Goal: Complete application form: Complete application form

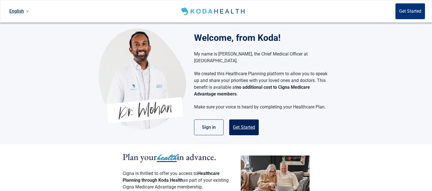
click at [243, 120] on button "Get Started" at bounding box center [244, 127] width 30 height 16
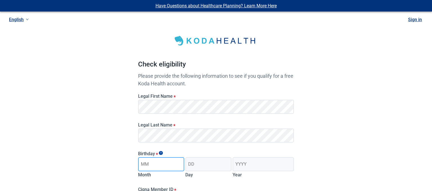
click at [154, 167] on input "Month" at bounding box center [161, 164] width 46 height 14
type input "11"
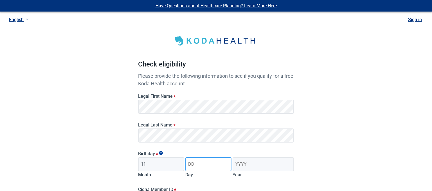
click at [202, 164] on input "Day" at bounding box center [209, 164] width 46 height 14
type input "29"
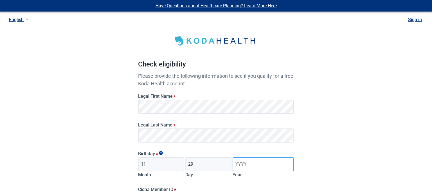
click at [248, 167] on input "Year" at bounding box center [263, 164] width 61 height 14
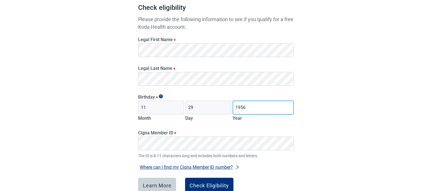
scroll to position [89, 0]
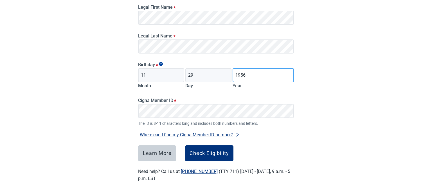
type input "1956"
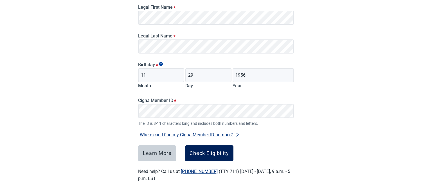
click at [206, 151] on div "Check Eligibility" at bounding box center [209, 153] width 39 height 6
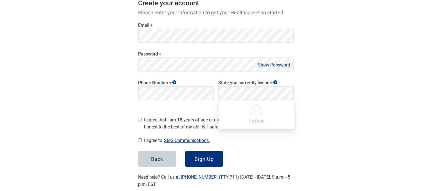
click at [141, 118] on input "I agree that I am 18 years of age or older and all of my responses are honest t…" at bounding box center [140, 120] width 4 height 4
checkbox input "true"
drag, startPoint x: 140, startPoint y: 137, endPoint x: 167, endPoint y: 148, distance: 29.4
click at [142, 138] on div "I agree to SMS Communications. I hereby consent and state my preference to have…" at bounding box center [216, 141] width 156 height 8
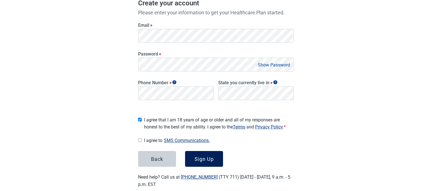
click at [200, 157] on div "Sign Up" at bounding box center [204, 159] width 19 height 6
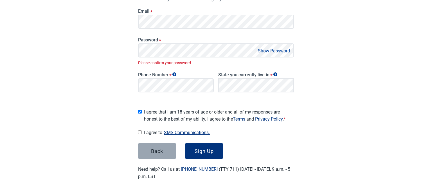
scroll to position [104, 0]
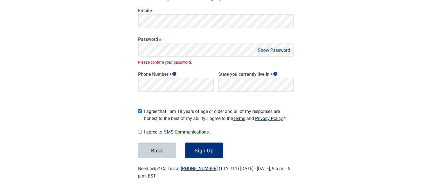
click at [140, 130] on input "I agree to SMS Communications." at bounding box center [140, 132] width 4 height 4
checkbox input "true"
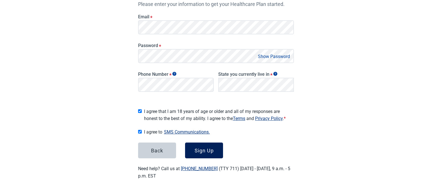
click at [201, 148] on div "Sign Up" at bounding box center [204, 151] width 19 height 6
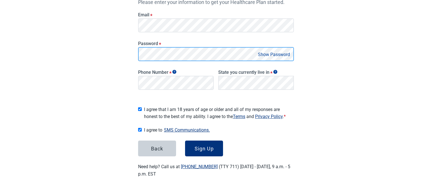
scroll to position [97, 0]
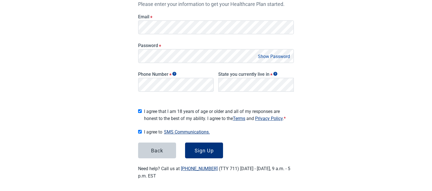
click at [280, 56] on button "Show Password" at bounding box center [273, 57] width 35 height 8
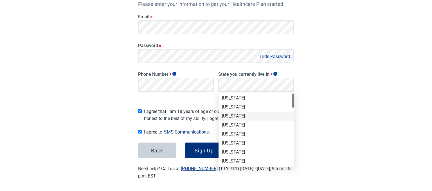
click at [233, 113] on div "[US_STATE]" at bounding box center [256, 116] width 69 height 6
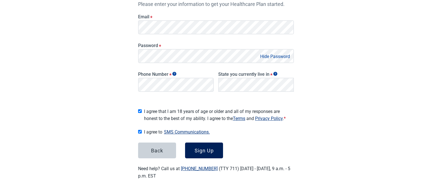
click at [195, 145] on button "Sign Up" at bounding box center [204, 150] width 38 height 16
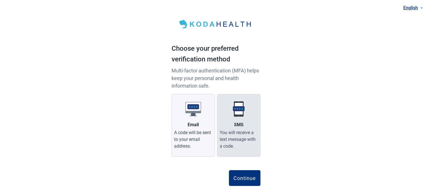
click at [238, 124] on div "SMS" at bounding box center [239, 124] width 10 height 7
click at [0, 0] on input "SMS You will receive a text message with a code." at bounding box center [0, 0] width 0 height 0
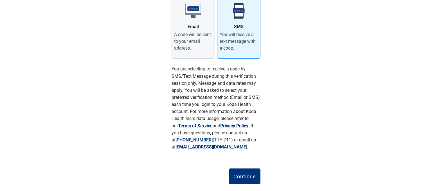
scroll to position [109, 0]
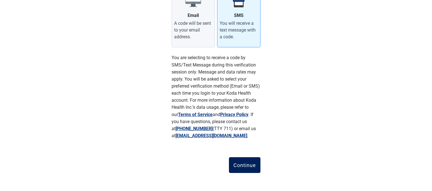
click at [247, 163] on div "Continue" at bounding box center [245, 165] width 23 height 6
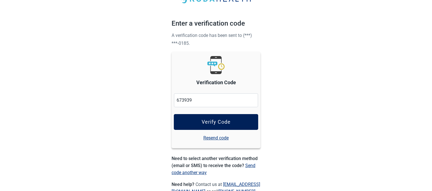
type input "673939"
click at [196, 120] on button "Verify Code" at bounding box center [216, 122] width 84 height 16
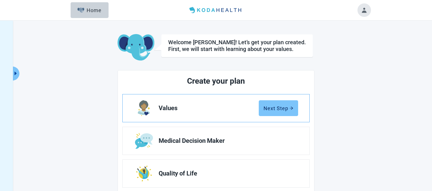
click at [274, 104] on button "Next Step" at bounding box center [278, 108] width 39 height 16
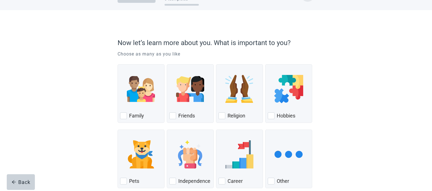
scroll to position [30, 0]
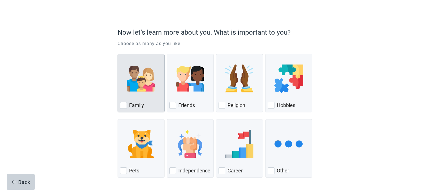
drag, startPoint x: 175, startPoint y: 104, endPoint x: 160, endPoint y: 105, distance: 15.5
click at [174, 104] on div "Friends, checkbox, not checked" at bounding box center [172, 105] width 7 height 7
checkbox input "true"
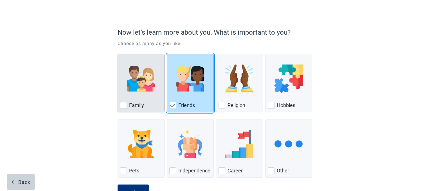
click at [124, 104] on div "Family, checkbox, not checked" at bounding box center [123, 105] width 7 height 7
click at [118, 54] on input "Family" at bounding box center [118, 54] width 0 height 0
checkbox input "true"
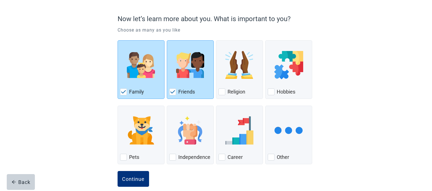
scroll to position [51, 0]
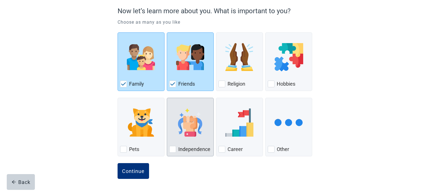
click at [173, 148] on div "Independence, checkbox, not checked" at bounding box center [172, 149] width 7 height 7
click at [167, 98] on input "Independence" at bounding box center [167, 98] width 0 height 0
checkbox input "true"
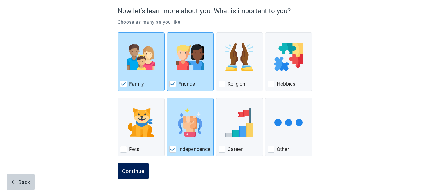
click at [129, 166] on button "Continue" at bounding box center [134, 171] width 32 height 16
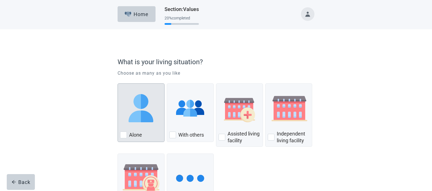
click at [141, 120] on img "Alone, checkbox, not checked" at bounding box center [141, 108] width 28 height 28
click at [118, 84] on input "Alone" at bounding box center [118, 83] width 0 height 0
checkbox input "true"
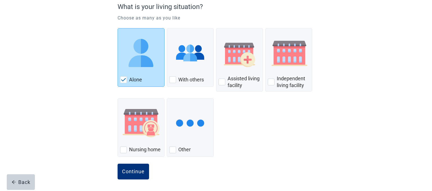
scroll to position [56, 0]
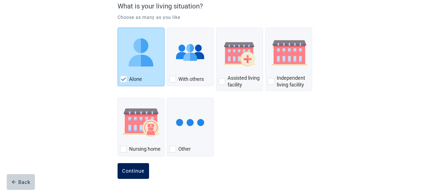
click at [129, 170] on div "Continue" at bounding box center [133, 171] width 23 height 6
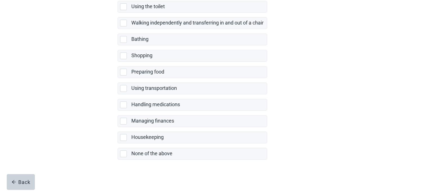
scroll to position [119, 0]
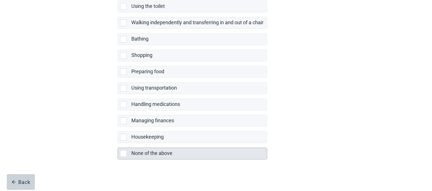
click at [122, 151] on div "None of the above, checkbox, not selected" at bounding box center [123, 153] width 7 height 7
click at [118, 143] on input "None of the above" at bounding box center [118, 143] width 0 height 0
checkbox input "true"
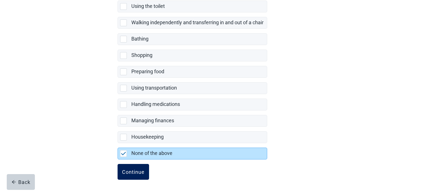
click at [136, 167] on button "Continue" at bounding box center [134, 172] width 32 height 16
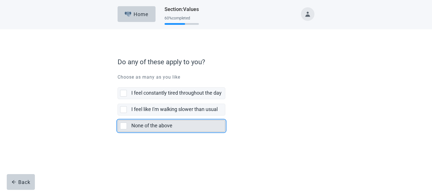
drag, startPoint x: 125, startPoint y: 126, endPoint x: 166, endPoint y: 122, distance: 41.8
click at [125, 125] on div "None of the above, checkbox, not selected" at bounding box center [123, 125] width 7 height 7
checkbox input "true"
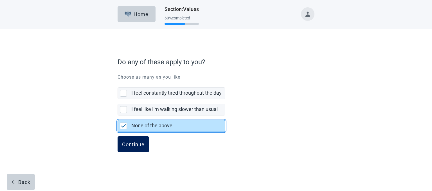
click at [130, 142] on div "Continue" at bounding box center [133, 144] width 23 height 6
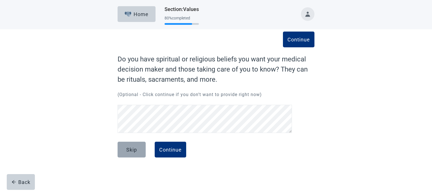
click at [129, 147] on div "Skip" at bounding box center [131, 150] width 11 height 6
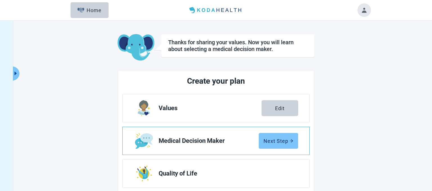
click at [274, 138] on div "Next Step" at bounding box center [279, 141] width 30 height 6
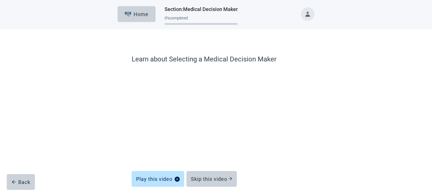
scroll to position [26, 0]
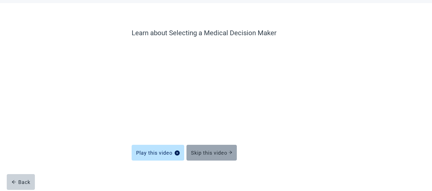
click at [213, 150] on div "Skip this video" at bounding box center [211, 153] width 41 height 6
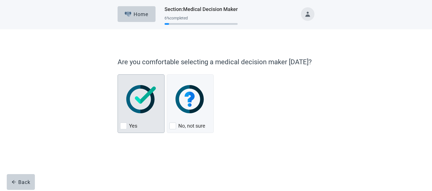
click at [124, 124] on div "Yes, checkbox, not checked" at bounding box center [123, 125] width 7 height 7
click at [118, 75] on input "Yes" at bounding box center [118, 74] width 0 height 0
checkbox input "true"
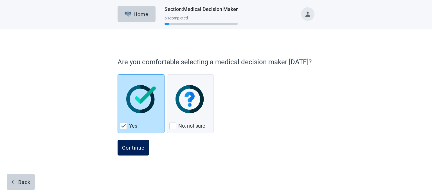
click at [126, 148] on div "Continue" at bounding box center [133, 148] width 23 height 6
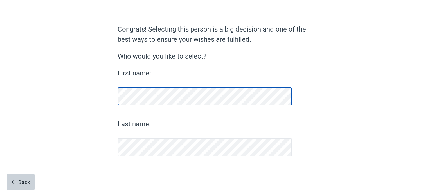
scroll to position [30, 0]
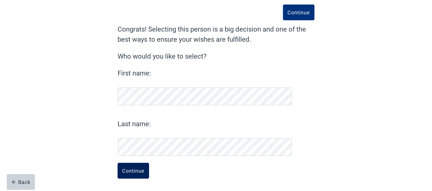
click at [127, 170] on div "Continue" at bounding box center [133, 171] width 23 height 6
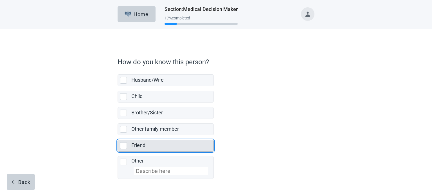
click at [126, 145] on div "Friend, checkbox, not selected" at bounding box center [123, 145] width 7 height 7
click at [118, 135] on input "Friend" at bounding box center [118, 135] width 0 height 0
checkbox input "true"
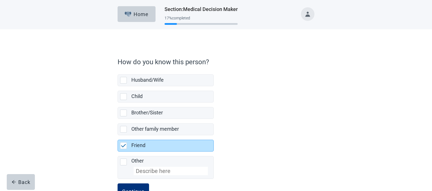
scroll to position [20, 0]
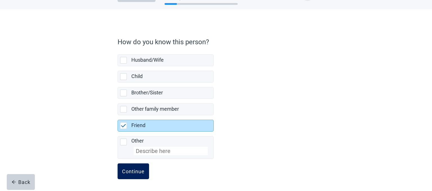
click at [132, 168] on div "Continue" at bounding box center [133, 171] width 23 height 6
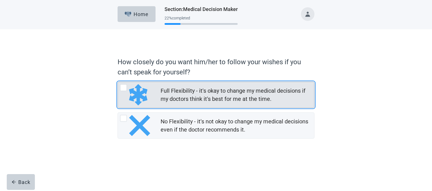
click at [123, 86] on div "Full Flexibility - it's okay to change my medical decisions if my doctors think…" at bounding box center [123, 87] width 7 height 7
click at [118, 82] on input "Full Flexibility - it's okay to change my medical decisions if my doctors think…" at bounding box center [118, 82] width 0 height 0
radio input "true"
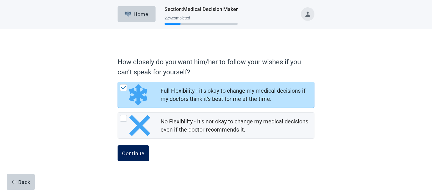
click at [138, 151] on div "Continue" at bounding box center [133, 153] width 23 height 6
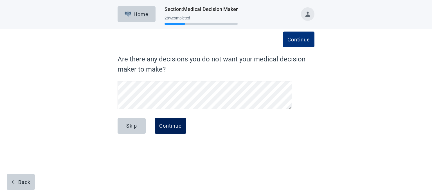
drag, startPoint x: 128, startPoint y: 122, endPoint x: 182, endPoint y: 121, distance: 54.1
click at [128, 123] on div "Skip" at bounding box center [131, 126] width 11 height 6
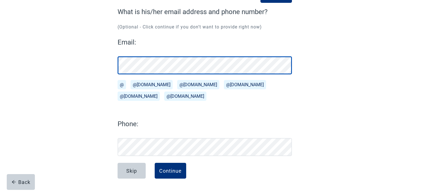
scroll to position [47, 0]
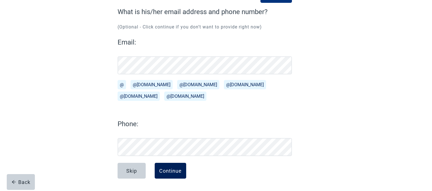
click at [169, 169] on div "Continue" at bounding box center [170, 171] width 23 height 6
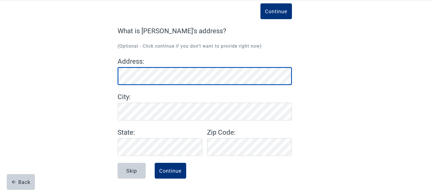
scroll to position [28, 0]
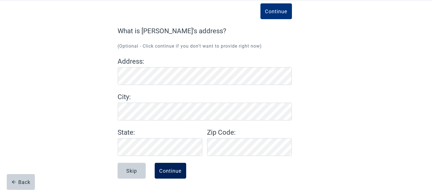
click at [171, 169] on div "Continue" at bounding box center [170, 171] width 23 height 6
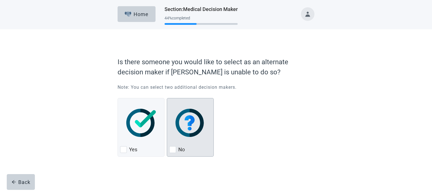
drag, startPoint x: 173, startPoint y: 148, endPoint x: 176, endPoint y: 146, distance: 3.8
click at [173, 148] on div "No, checkbox, not checked" at bounding box center [172, 149] width 7 height 7
click at [167, 98] on input "No" at bounding box center [167, 98] width 0 height 0
checkbox input "true"
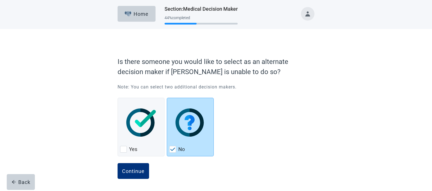
scroll to position [1, 0]
click at [138, 169] on div "Continue" at bounding box center [133, 171] width 23 height 6
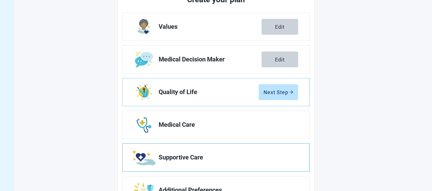
scroll to position [108, 0]
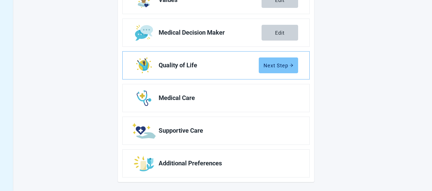
click at [280, 60] on button "Next Step" at bounding box center [278, 65] width 39 height 16
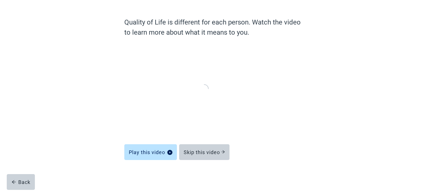
scroll to position [36, 0]
click at [199, 154] on div "Skip this video" at bounding box center [204, 153] width 41 height 6
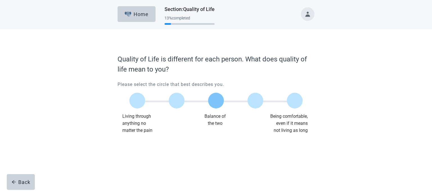
click at [216, 98] on label "Main content" at bounding box center [216, 101] width 16 height 16
click at [216, 100] on input "Quality of life scale: 50 out of 100. Balance of the two" at bounding box center [216, 100] width 0 height 0
click at [133, 146] on div "Continue" at bounding box center [133, 145] width 23 height 6
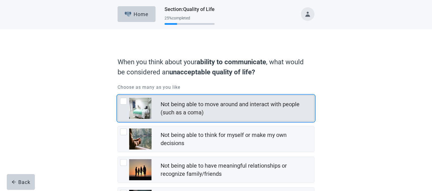
click at [126, 101] on div "Not being able to move around and interact with people (such as a coma), checkb…" at bounding box center [123, 101] width 7 height 7
click at [118, 95] on input "Not being able to move around and interact with people (such as a coma)" at bounding box center [118, 95] width 0 height 0
checkbox input "true"
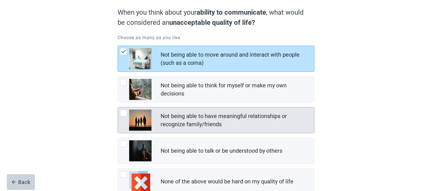
scroll to position [59, 0]
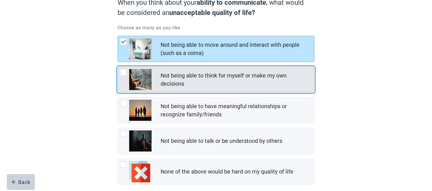
click at [125, 71] on div "Not being able to think for myself or make my own decisions, checkbox, not chec…" at bounding box center [123, 72] width 7 height 7
click at [118, 67] on input "Not being able to think for myself or make my own decisions" at bounding box center [118, 66] width 0 height 0
checkbox input "true"
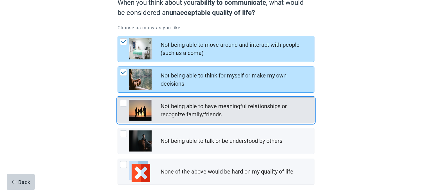
click at [122, 102] on div "Not being able to have meaningful relationships or recognize family/friends, ch…" at bounding box center [123, 103] width 7 height 7
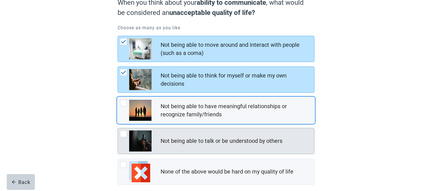
click at [124, 133] on div "Not being able to talk or be understood by others, checkbox, not checked" at bounding box center [123, 133] width 7 height 7
click at [118, 128] on input "Not being able to talk or be understood by others" at bounding box center [118, 128] width 0 height 0
checkbox input "true"
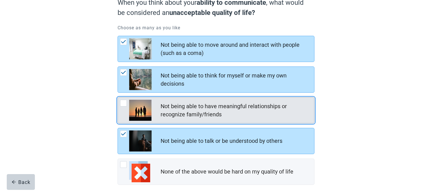
drag, startPoint x: 122, startPoint y: 102, endPoint x: 147, endPoint y: 99, distance: 25.2
click at [122, 102] on div "Not being able to have meaningful relationships or recognize family/friends, ch…" at bounding box center [123, 103] width 7 height 7
click at [118, 97] on input "Not being able to have meaningful relationships or recognize family/friends" at bounding box center [118, 97] width 0 height 0
checkbox input "true"
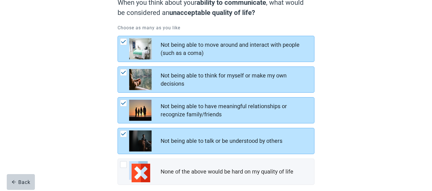
scroll to position [88, 0]
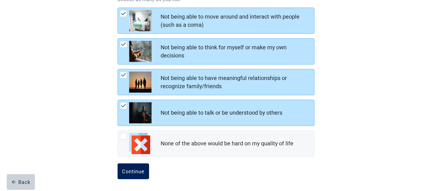
click at [133, 170] on div "Continue" at bounding box center [133, 171] width 23 height 6
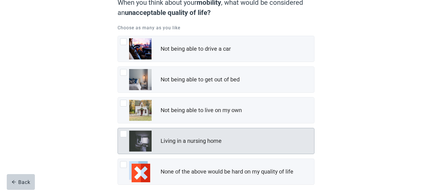
scroll to position [88, 0]
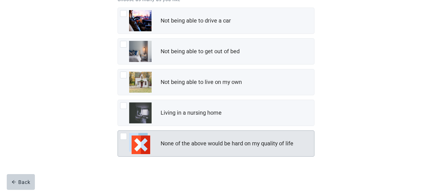
click at [124, 135] on div "None of the above would be hard on my quality of life, checkbox, not checked" at bounding box center [123, 136] width 7 height 7
click at [118, 131] on input "None of the above would be hard on my quality of life" at bounding box center [118, 130] width 0 height 0
checkbox input "true"
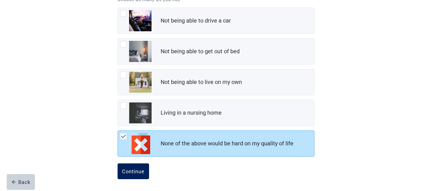
click at [137, 170] on div "Continue" at bounding box center [133, 171] width 23 height 6
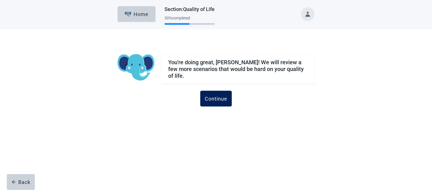
click at [219, 96] on div "Continue" at bounding box center [216, 99] width 23 height 6
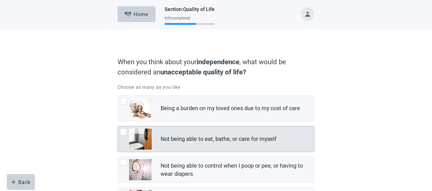
scroll to position [30, 0]
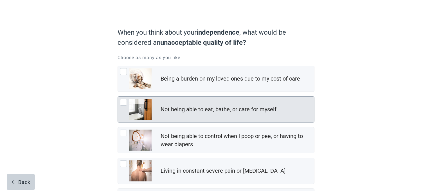
click at [124, 100] on div "Not being able to eat, bathe, or care for myself, checkbox, not checked" at bounding box center [123, 102] width 7 height 7
click at [118, 97] on input "Not being able to eat, bathe, or care for myself" at bounding box center [118, 96] width 0 height 0
checkbox input "true"
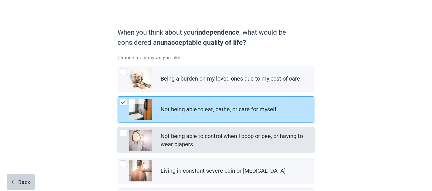
click at [123, 131] on div "Not being able to control when I poop or pee, or having to wear diapers, checkb…" at bounding box center [123, 132] width 7 height 7
click at [118, 127] on input "Not being able to control when I poop or pee, or having to wear diapers" at bounding box center [118, 127] width 0 height 0
checkbox input "true"
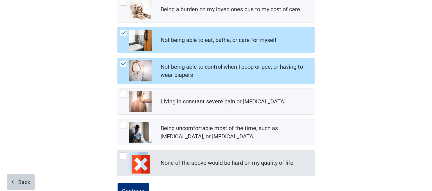
scroll to position [118, 0]
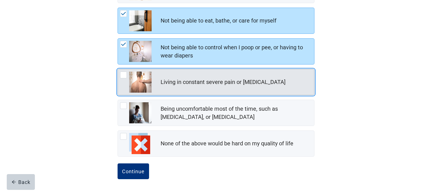
click at [123, 75] on div "Living in constant severe pain or shortness of breath, checkbox, not checked" at bounding box center [123, 74] width 7 height 7
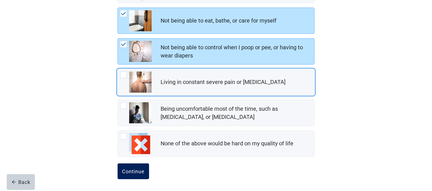
click at [138, 171] on div "Continue" at bounding box center [133, 171] width 23 height 6
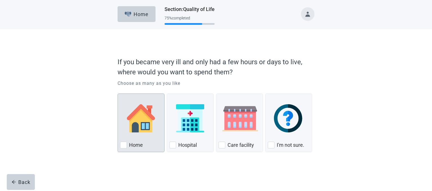
click at [126, 144] on div "Home, checkbox, not checked" at bounding box center [123, 145] width 7 height 7
click at [118, 94] on input "Home" at bounding box center [118, 93] width 0 height 0
checkbox input "true"
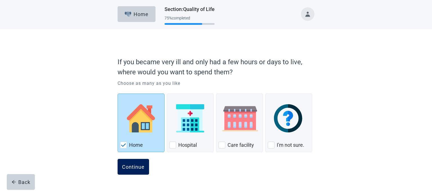
click at [133, 166] on div "Continue" at bounding box center [133, 167] width 23 height 6
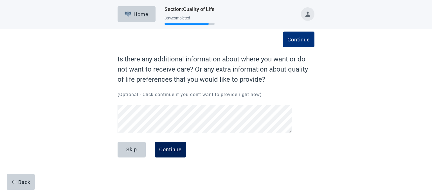
click at [172, 150] on div "Continue" at bounding box center [170, 150] width 23 height 6
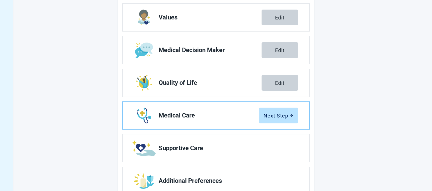
scroll to position [111, 0]
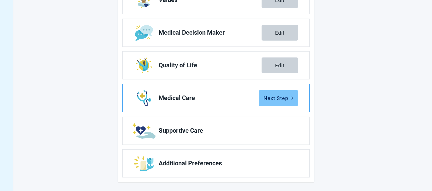
click at [272, 96] on div "Next Step" at bounding box center [279, 98] width 30 height 6
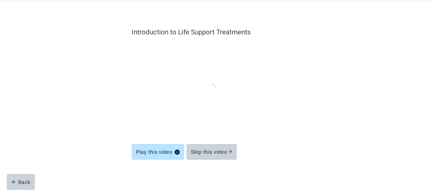
scroll to position [26, 0]
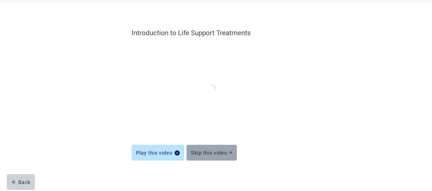
click at [208, 152] on div "Skip this video" at bounding box center [211, 153] width 41 height 6
click at [214, 150] on div "Skip this video" at bounding box center [211, 153] width 41 height 6
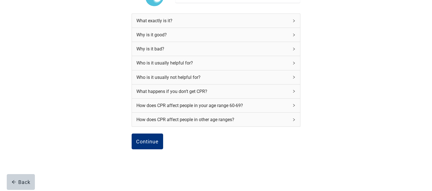
scroll to position [80, 0]
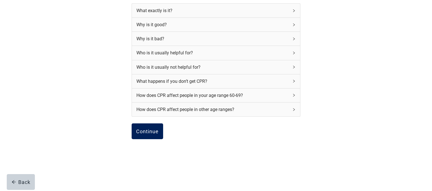
click at [150, 132] on div "Continue" at bounding box center [147, 131] width 23 height 6
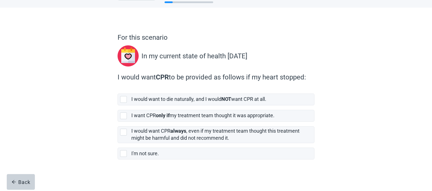
scroll to position [23, 0]
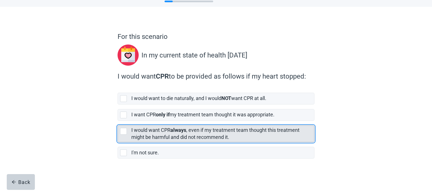
click at [123, 129] on div "[object Object], checkbox, not selected" at bounding box center [123, 131] width 7 height 7
click at [118, 121] on input "I would want CPR always , even if my treatment team thought this treatment migh…" at bounding box center [118, 121] width 0 height 0
checkbox input "true"
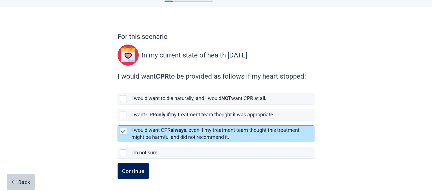
click at [129, 167] on button "Continue" at bounding box center [134, 171] width 32 height 16
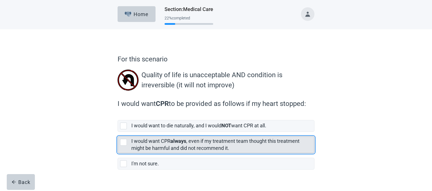
drag, startPoint x: 122, startPoint y: 140, endPoint x: 148, endPoint y: 137, distance: 25.7
click at [124, 140] on div "[object Object], checkbox, not selected" at bounding box center [123, 142] width 7 height 7
checkbox input "true"
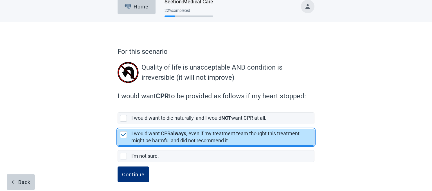
scroll to position [11, 0]
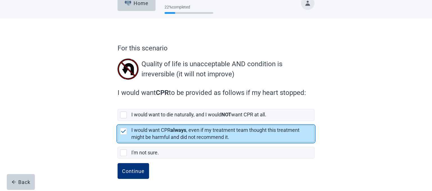
drag, startPoint x: 135, startPoint y: 168, endPoint x: 152, endPoint y: 162, distance: 18.5
click at [135, 168] on div "Continue" at bounding box center [133, 171] width 23 height 6
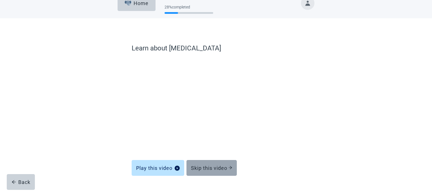
click at [220, 168] on div "Skip this video" at bounding box center [211, 168] width 41 height 6
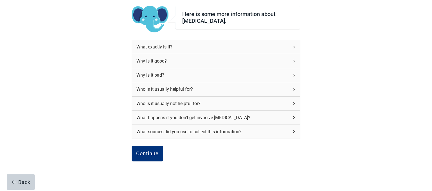
scroll to position [63, 0]
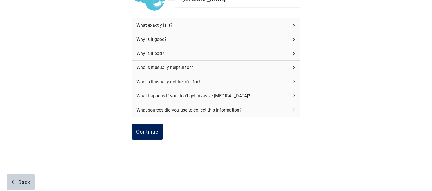
click at [148, 128] on button "Continue" at bounding box center [148, 132] width 32 height 16
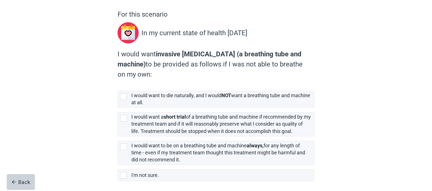
scroll to position [59, 0]
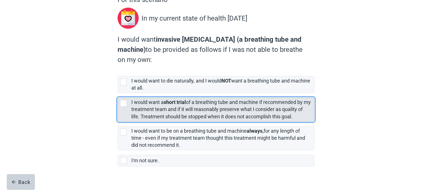
drag, startPoint x: 125, startPoint y: 102, endPoint x: 188, endPoint y: 113, distance: 64.3
click at [125, 102] on div "[object Object], checkbox, not selected" at bounding box center [123, 103] width 7 height 7
click at [118, 93] on input "I would want a short trial of a breathing tube and machine if recommended by my…" at bounding box center [118, 93] width 0 height 0
checkbox input "true"
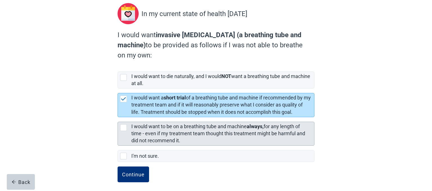
scroll to position [67, 0]
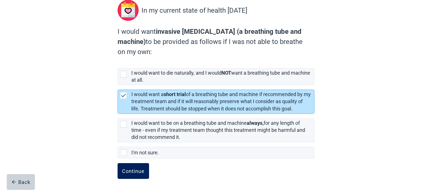
drag, startPoint x: 128, startPoint y: 168, endPoint x: 136, endPoint y: 168, distance: 7.6
click at [129, 168] on div "Continue" at bounding box center [133, 171] width 23 height 6
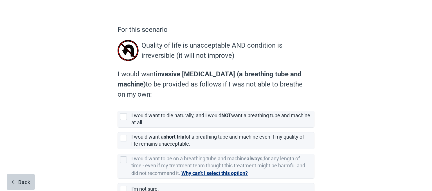
scroll to position [59, 0]
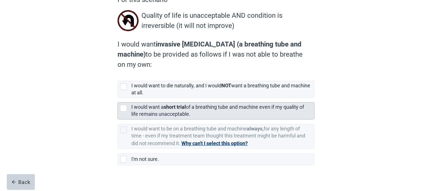
click at [124, 109] on div "[object Object], checkbox, not selected" at bounding box center [123, 108] width 7 height 7
click at [118, 98] on input "I would want a short trial of a breathing tube and machine even if my quality o…" at bounding box center [118, 98] width 0 height 0
checkbox input "true"
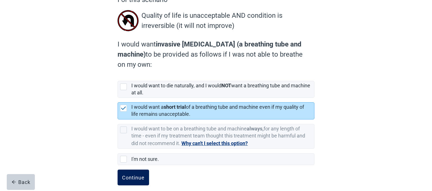
drag, startPoint x: 128, startPoint y: 178, endPoint x: 132, endPoint y: 177, distance: 4.0
click at [129, 178] on div "Continue" at bounding box center [133, 178] width 23 height 6
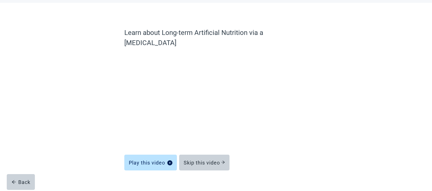
scroll to position [26, 0]
click at [195, 160] on div "Skip this video" at bounding box center [204, 163] width 41 height 6
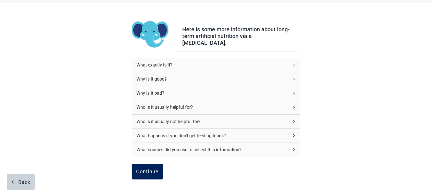
click at [151, 169] on div "Continue" at bounding box center [147, 172] width 23 height 6
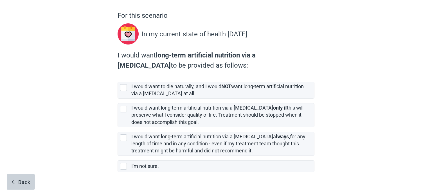
scroll to position [57, 0]
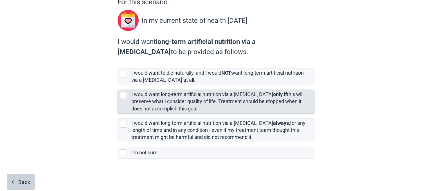
drag, startPoint x: 122, startPoint y: 95, endPoint x: 126, endPoint y: 99, distance: 5.0
click at [123, 95] on div "[object Object], checkbox, not selected" at bounding box center [123, 95] width 7 height 7
checkbox input "true"
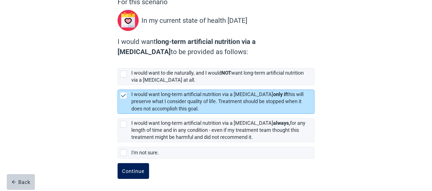
drag, startPoint x: 132, startPoint y: 171, endPoint x: 148, endPoint y: 165, distance: 16.9
click at [133, 171] on div "Continue" at bounding box center [133, 171] width 23 height 6
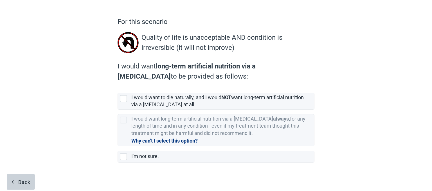
scroll to position [41, 0]
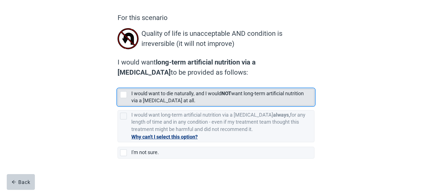
click at [121, 93] on div "[object Object], checkbox, not selected" at bounding box center [123, 94] width 7 height 7
click at [118, 84] on input "I would want to die naturally, and I would NOT want long-term artificial nutrit…" at bounding box center [118, 84] width 0 height 0
checkbox input "true"
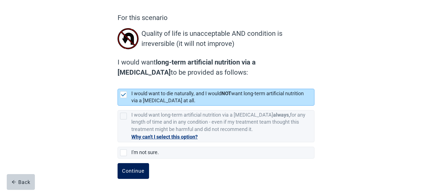
click at [134, 169] on div "Continue" at bounding box center [133, 171] width 23 height 6
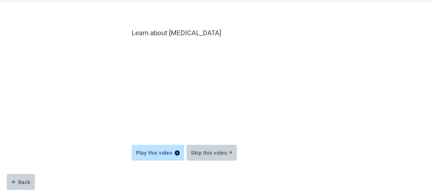
scroll to position [26, 0]
click at [213, 155] on div "Skip this video" at bounding box center [211, 153] width 41 height 6
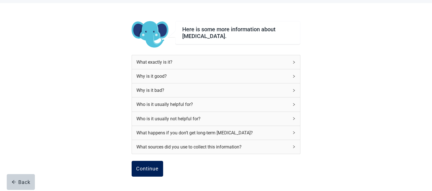
click at [151, 167] on div "Continue" at bounding box center [147, 169] width 23 height 6
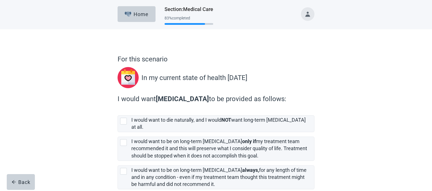
scroll to position [30, 0]
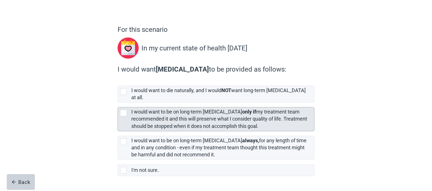
drag, startPoint x: 124, startPoint y: 106, endPoint x: 131, endPoint y: 121, distance: 16.4
click at [124, 110] on div "[object Object], checkbox, not selected" at bounding box center [123, 113] width 7 height 7
click at [118, 103] on input "I would want to be on long-term [MEDICAL_DATA] only if my treatment team recomm…" at bounding box center [118, 102] width 0 height 0
checkbox input "true"
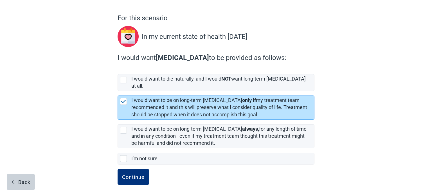
scroll to position [42, 0]
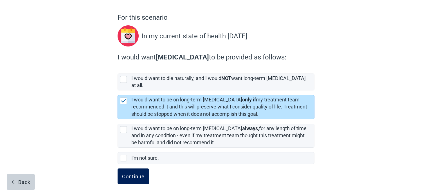
click at [138, 173] on div "Continue" at bounding box center [133, 176] width 23 height 6
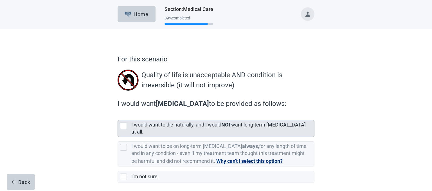
click at [123, 126] on div "[object Object], checkbox, not selected" at bounding box center [123, 125] width 7 height 7
click at [118, 116] on input "I would want to die naturally, and I would NOT want long-term [MEDICAL_DATA] at…" at bounding box center [118, 115] width 0 height 0
checkbox input "true"
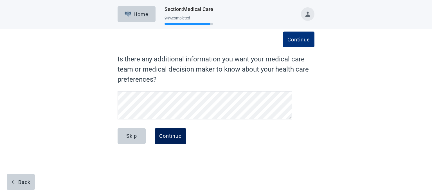
click at [164, 133] on div "Continue" at bounding box center [170, 136] width 23 height 6
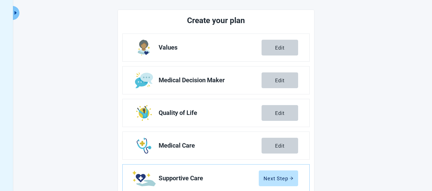
scroll to position [108, 0]
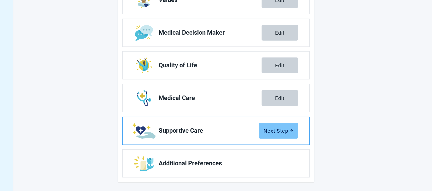
click at [274, 129] on div "Next Step" at bounding box center [279, 131] width 30 height 6
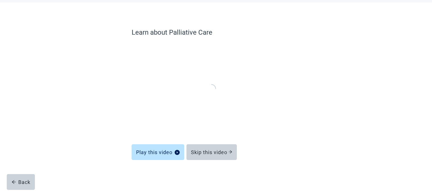
scroll to position [26, 0]
click at [212, 150] on div "Skip this video" at bounding box center [211, 153] width 41 height 6
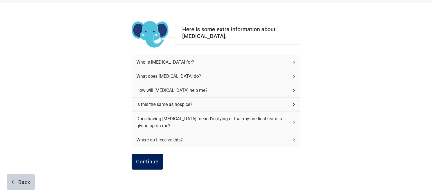
click at [150, 161] on div "Continue" at bounding box center [147, 162] width 23 height 6
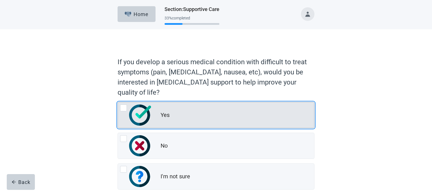
click at [123, 106] on div "Yes, radio button, not checked" at bounding box center [123, 107] width 7 height 7
click at [118, 102] on input "Yes" at bounding box center [118, 102] width 0 height 0
radio input "true"
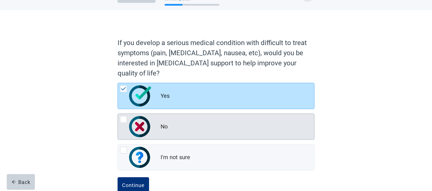
scroll to position [33, 0]
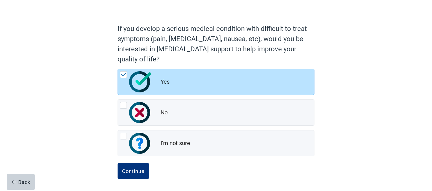
drag, startPoint x: 140, startPoint y: 166, endPoint x: 151, endPoint y: 165, distance: 11.9
click at [140, 166] on button "Continue" at bounding box center [134, 171] width 32 height 16
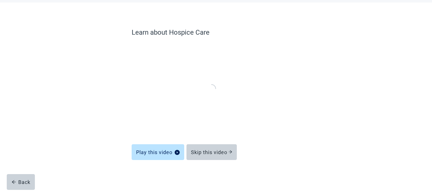
scroll to position [26, 0]
click at [211, 151] on div "Skip this video" at bounding box center [211, 153] width 41 height 6
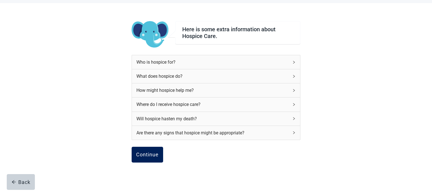
drag, startPoint x: 149, startPoint y: 151, endPoint x: 156, endPoint y: 150, distance: 6.6
click at [150, 152] on div "Continue" at bounding box center [147, 155] width 23 height 6
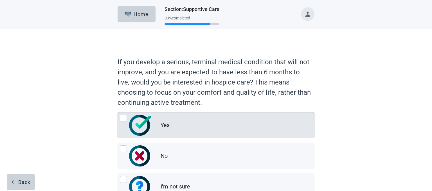
click at [126, 118] on div "Yes, radio button, not checked" at bounding box center [123, 118] width 7 height 7
click at [118, 112] on input "Yes" at bounding box center [118, 112] width 0 height 0
radio input "true"
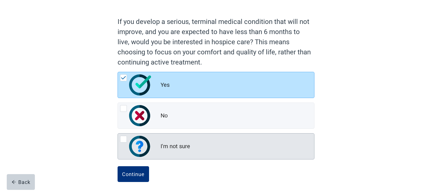
scroll to position [43, 0]
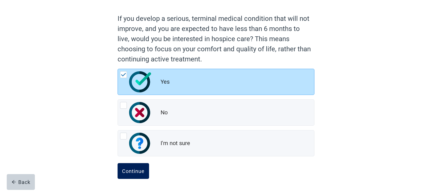
click at [134, 168] on div "Continue" at bounding box center [133, 171] width 23 height 6
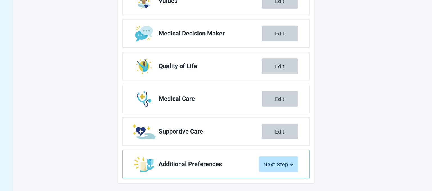
scroll to position [108, 0]
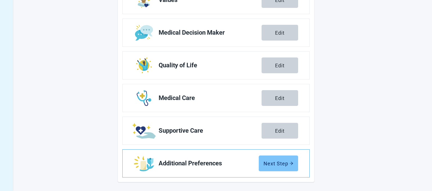
click at [283, 165] on div "Next Step" at bounding box center [279, 163] width 30 height 6
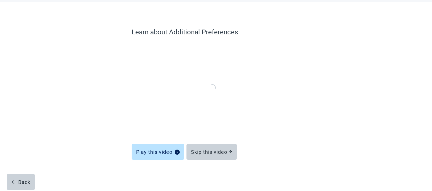
scroll to position [26, 0]
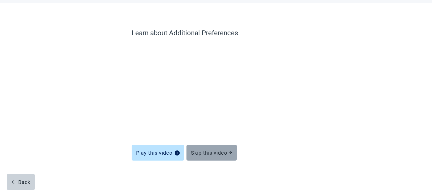
click at [212, 151] on div "Skip this video" at bounding box center [211, 153] width 41 height 6
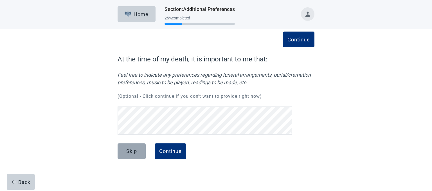
click at [132, 146] on button "Skip" at bounding box center [132, 151] width 28 height 16
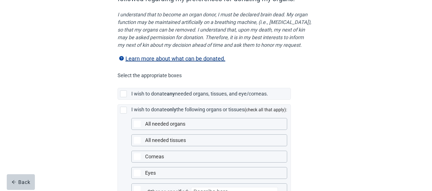
scroll to position [89, 0]
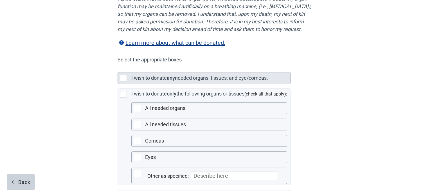
click at [122, 81] on div "Main content" at bounding box center [123, 78] width 7 height 7
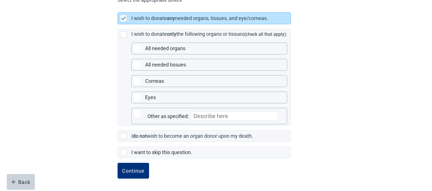
scroll to position [155, 0]
click at [138, 173] on div "Continue" at bounding box center [133, 171] width 23 height 6
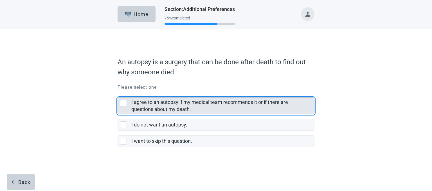
drag, startPoint x: 122, startPoint y: 103, endPoint x: 151, endPoint y: 103, distance: 29.6
click at [123, 103] on div "I agree to an autopsy if my medical team recommends it or if there are question…" at bounding box center [123, 103] width 7 height 7
checkbox input "true"
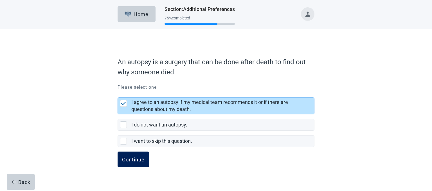
click at [136, 156] on button "Continue" at bounding box center [134, 159] width 32 height 16
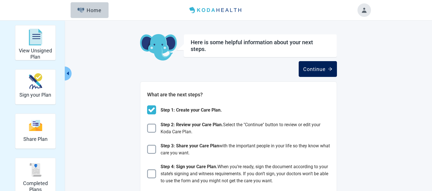
click at [319, 67] on div "Continue" at bounding box center [317, 69] width 29 height 6
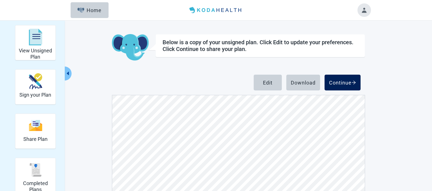
click at [345, 81] on div "Continue" at bounding box center [342, 83] width 27 height 6
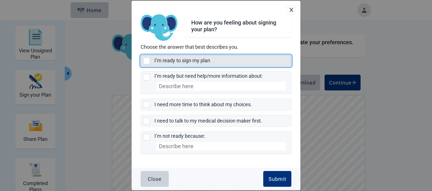
click at [145, 61] on div "I’m ready to sign my plan, checkbox, not selected" at bounding box center [146, 60] width 7 height 7
click at [141, 55] on input "I’m ready to sign my plan" at bounding box center [141, 55] width 0 height 0
checkbox input "true"
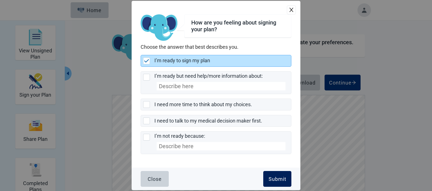
click at [277, 178] on div "Submit" at bounding box center [278, 179] width 18 height 6
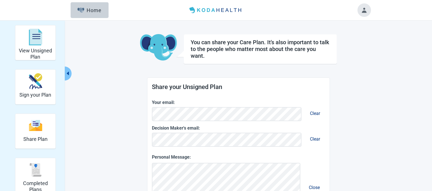
click at [315, 137] on span "Clear" at bounding box center [315, 139] width 19 height 14
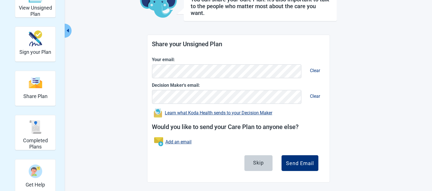
scroll to position [43, 0]
click at [295, 160] on div "Send Email" at bounding box center [300, 163] width 28 height 6
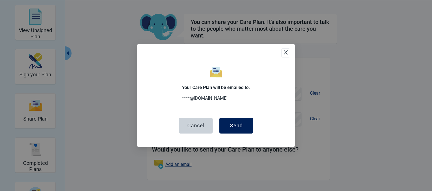
click at [240, 124] on div "Send" at bounding box center [236, 126] width 13 height 6
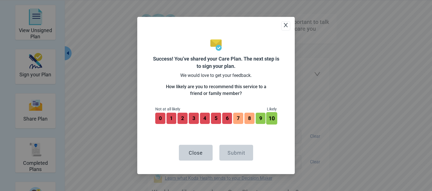
click at [270, 117] on button "10" at bounding box center [272, 118] width 11 height 12
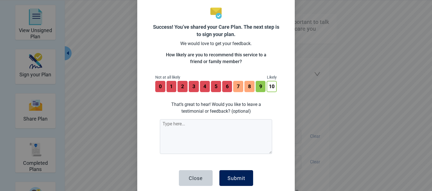
scroll to position [22, 0]
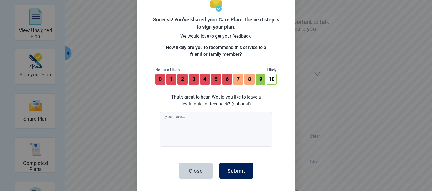
click at [232, 171] on div "Submit" at bounding box center [237, 171] width 18 height 6
